Goal: Entertainment & Leisure: Consume media (video, audio)

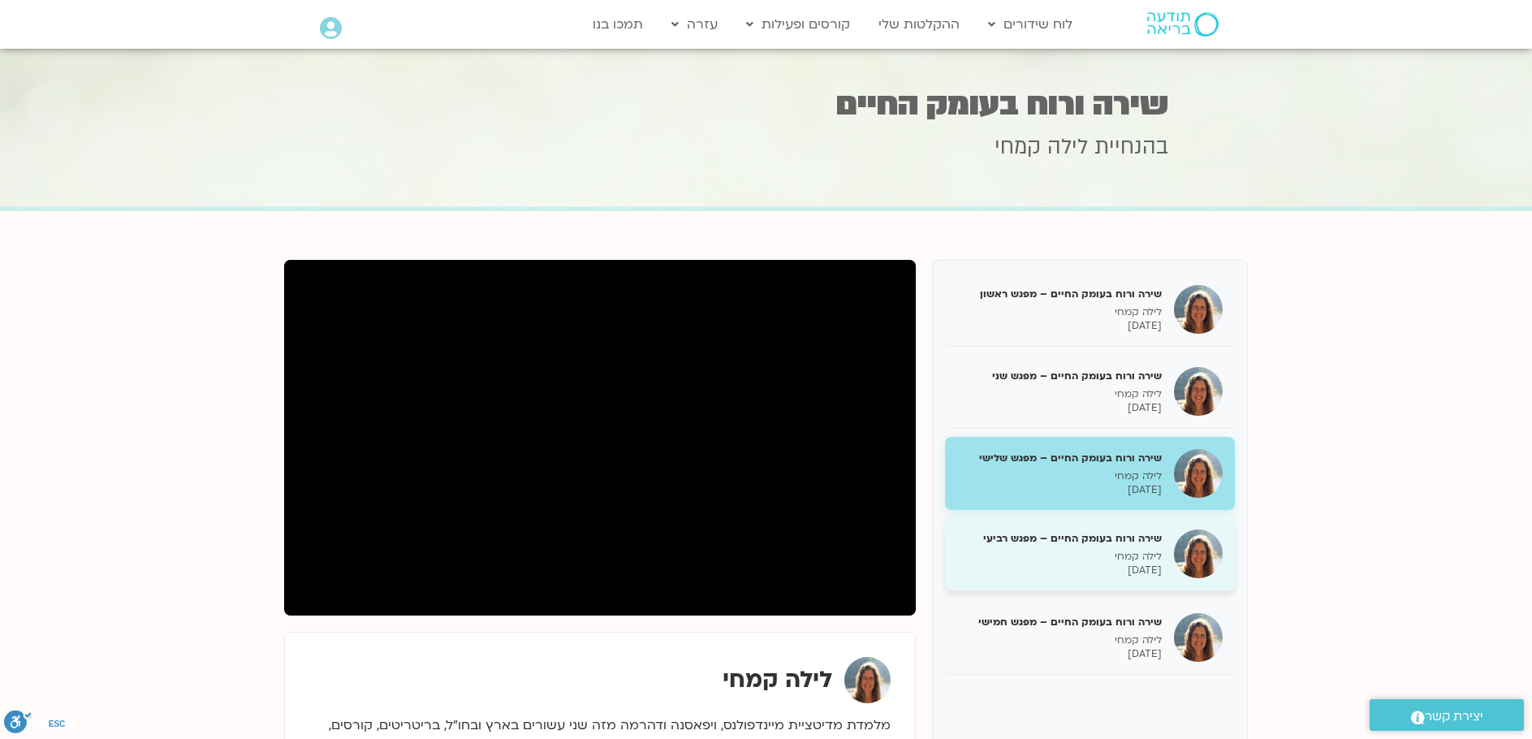
click at [1104, 567] on p "17/09/2025" at bounding box center [1059, 570] width 205 height 14
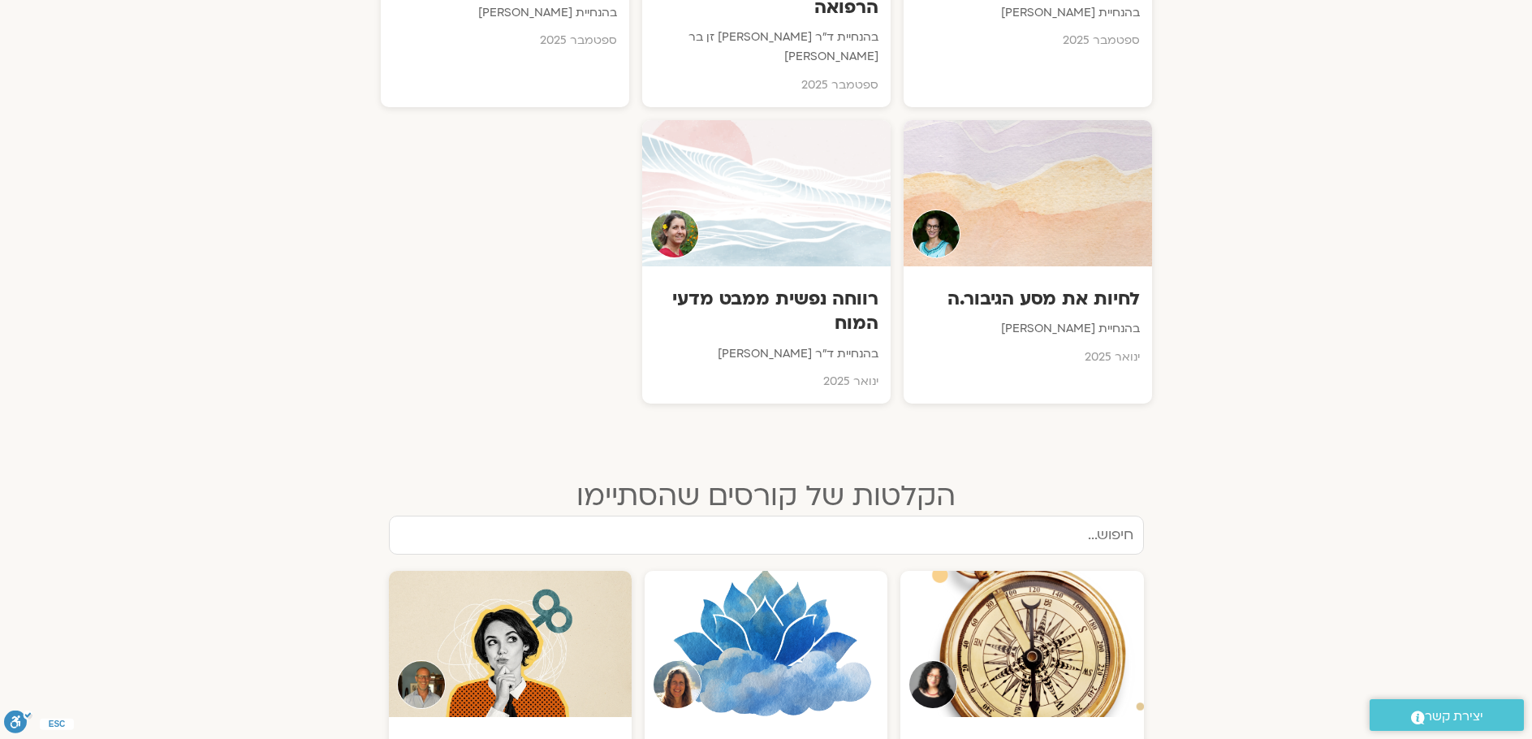
scroll to position [1868, 0]
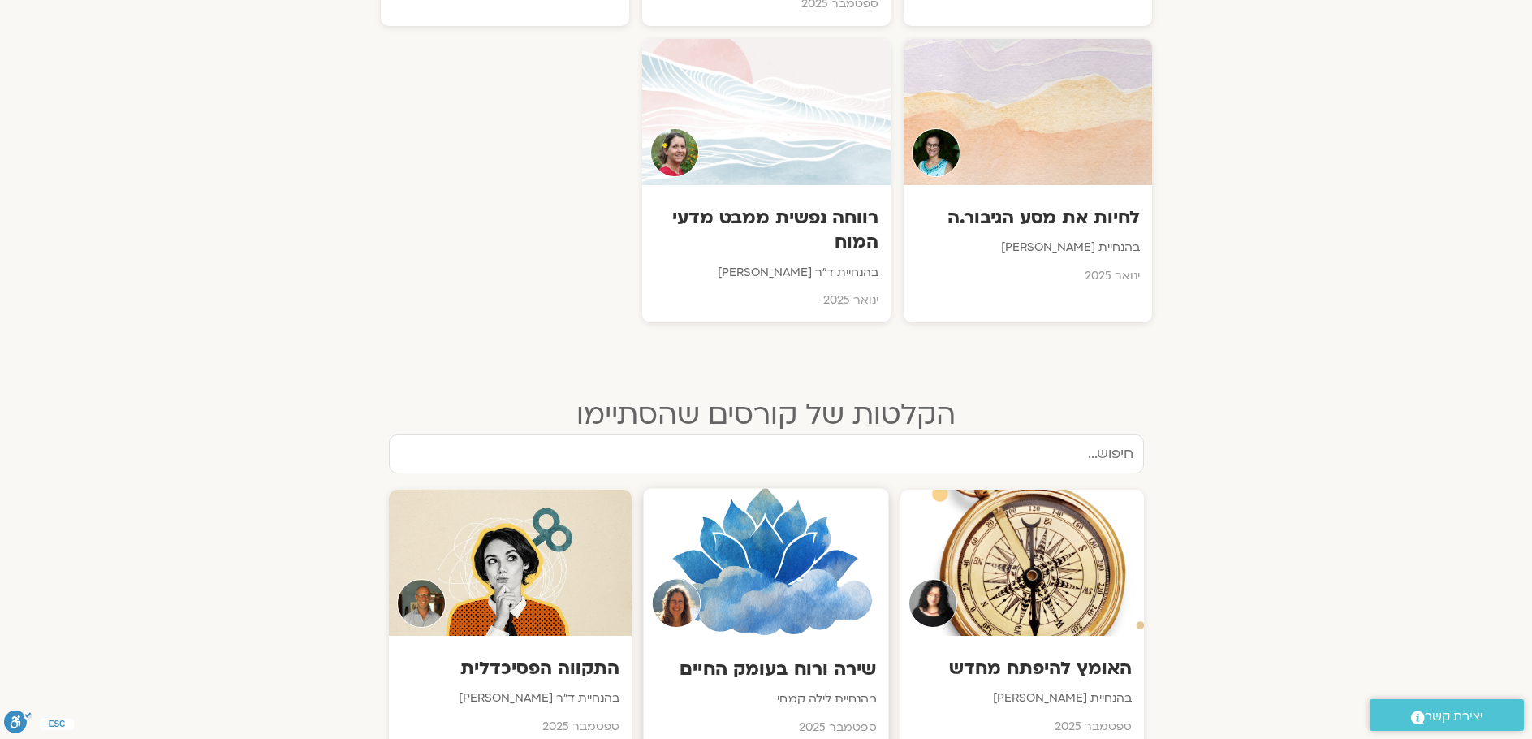
click at [761, 657] on h3 "שירה ורוח בעומק החיים" at bounding box center [765, 669] width 221 height 25
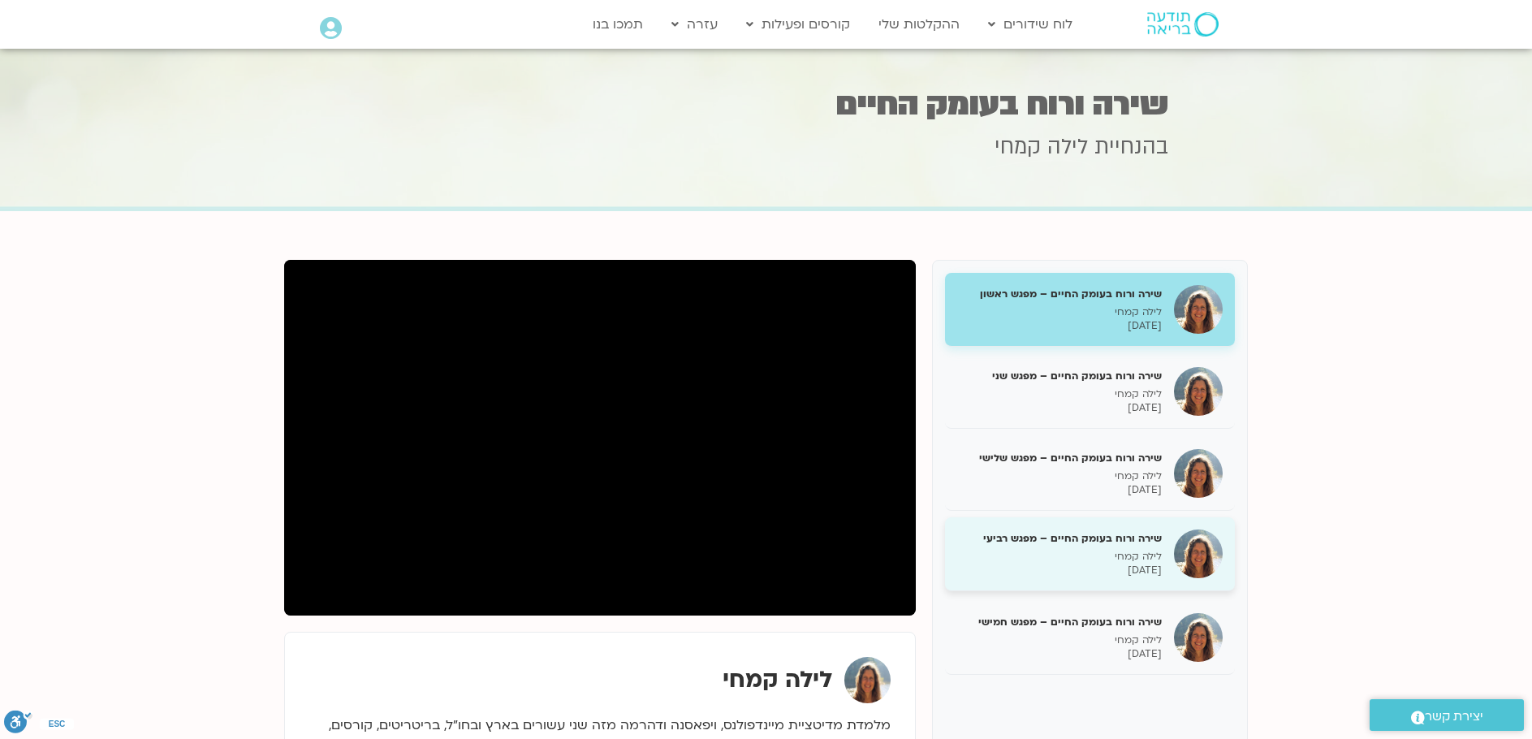
click at [1115, 540] on h5 "שירה ורוח בעומק החיים – מפגש רביעי" at bounding box center [1059, 538] width 205 height 15
